Goal: Communication & Community: Answer question/provide support

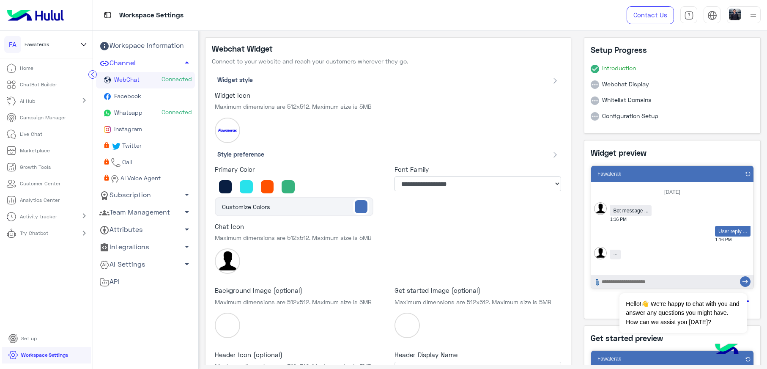
scroll to position [179, 0]
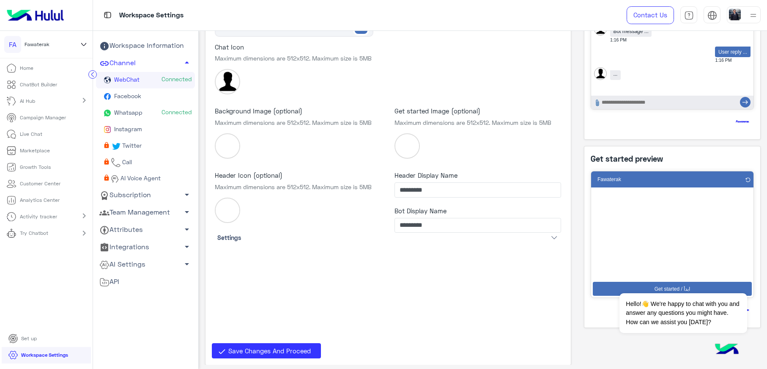
click at [47, 134] on link "Live Chat" at bounding box center [24, 134] width 49 height 16
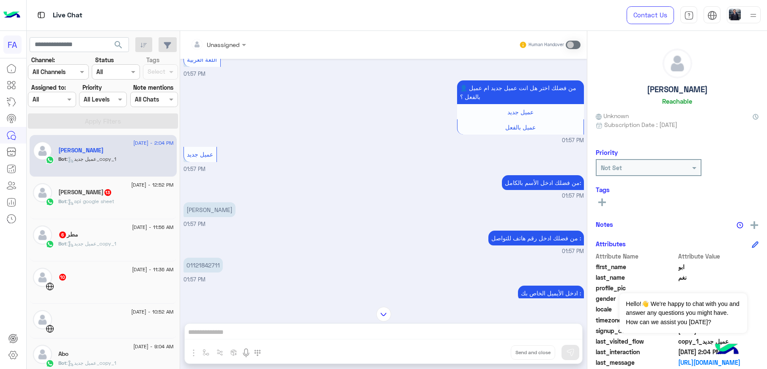
scroll to position [471, 0]
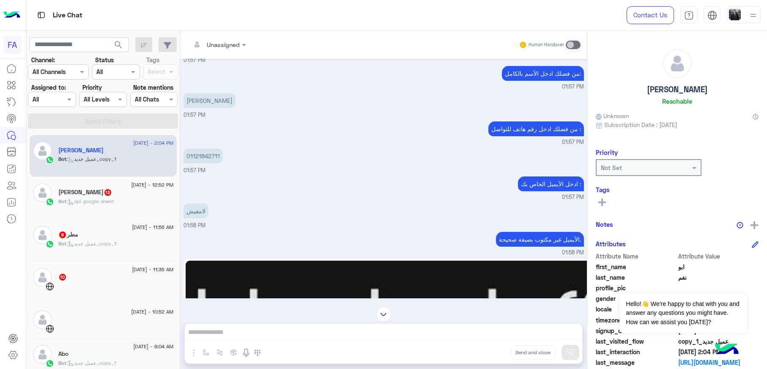
click at [207, 148] on p "01121842711" at bounding box center [203, 155] width 39 height 15
copy p "01121842711"
